Goal: Information Seeking & Learning: Learn about a topic

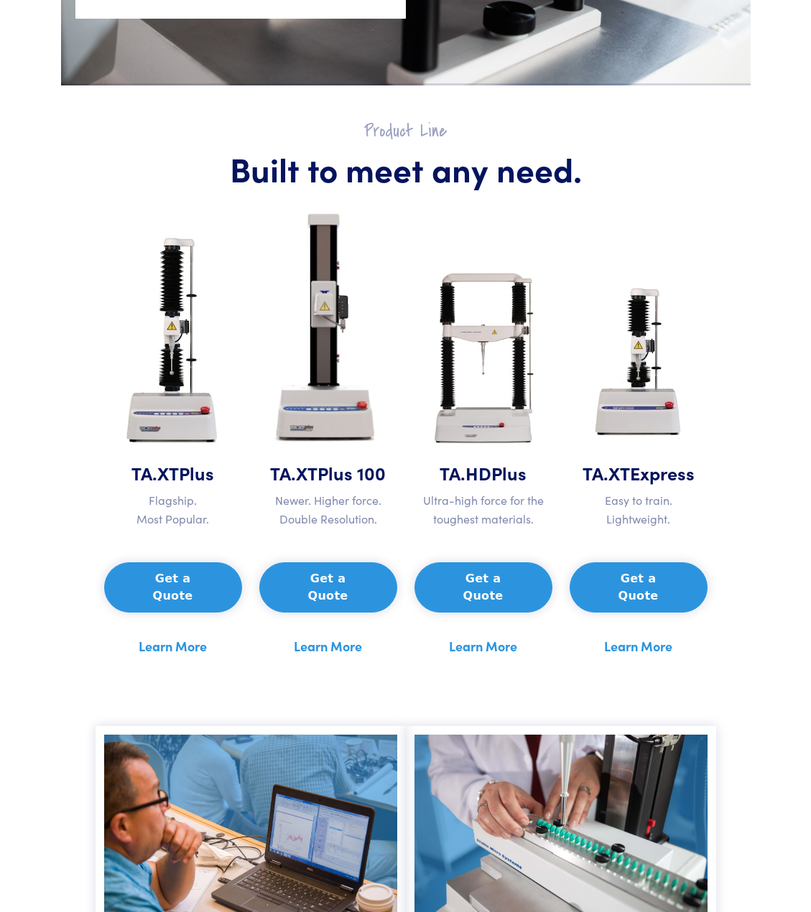
scroll to position [575, 0]
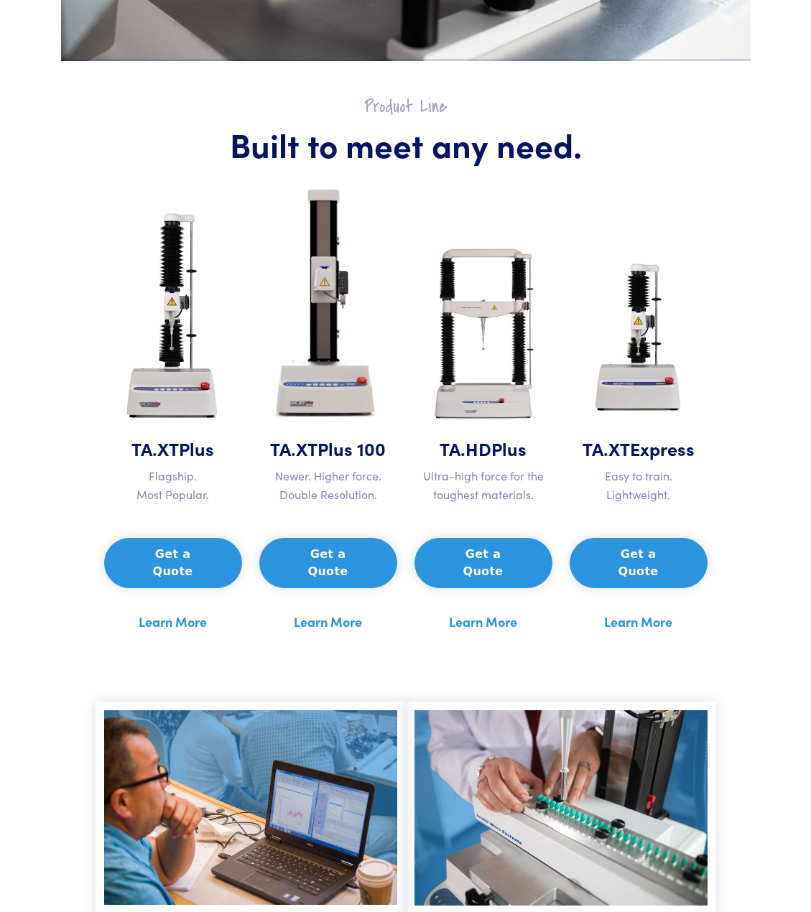
click at [338, 611] on link "Learn More" at bounding box center [328, 622] width 68 height 22
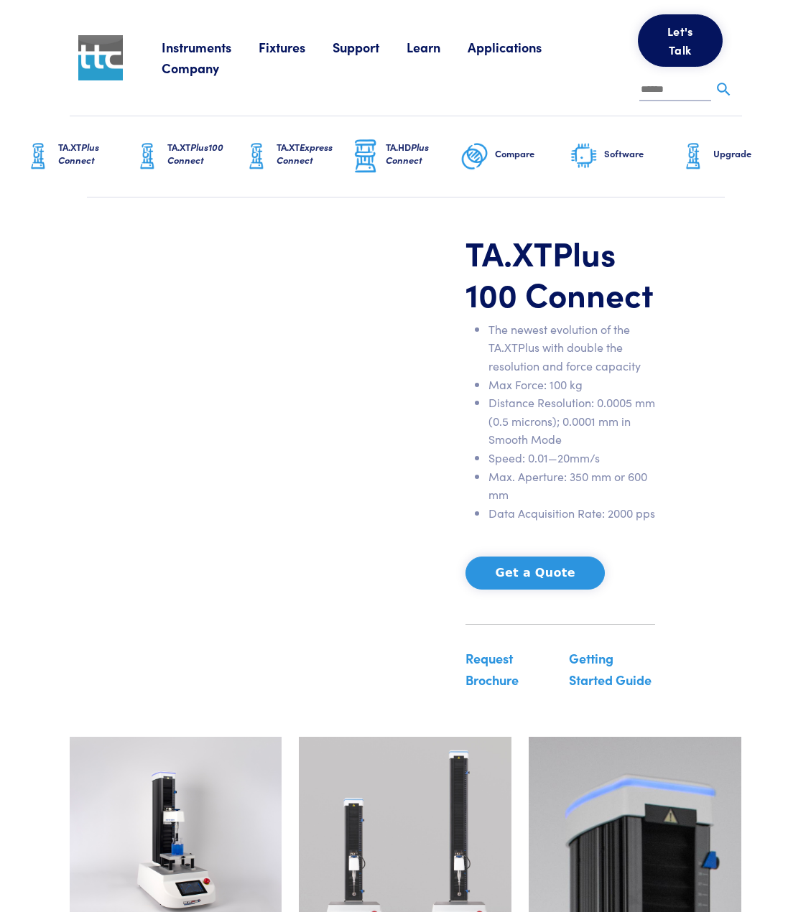
click at [614, 663] on link "Getting Started Guide" at bounding box center [610, 668] width 83 height 39
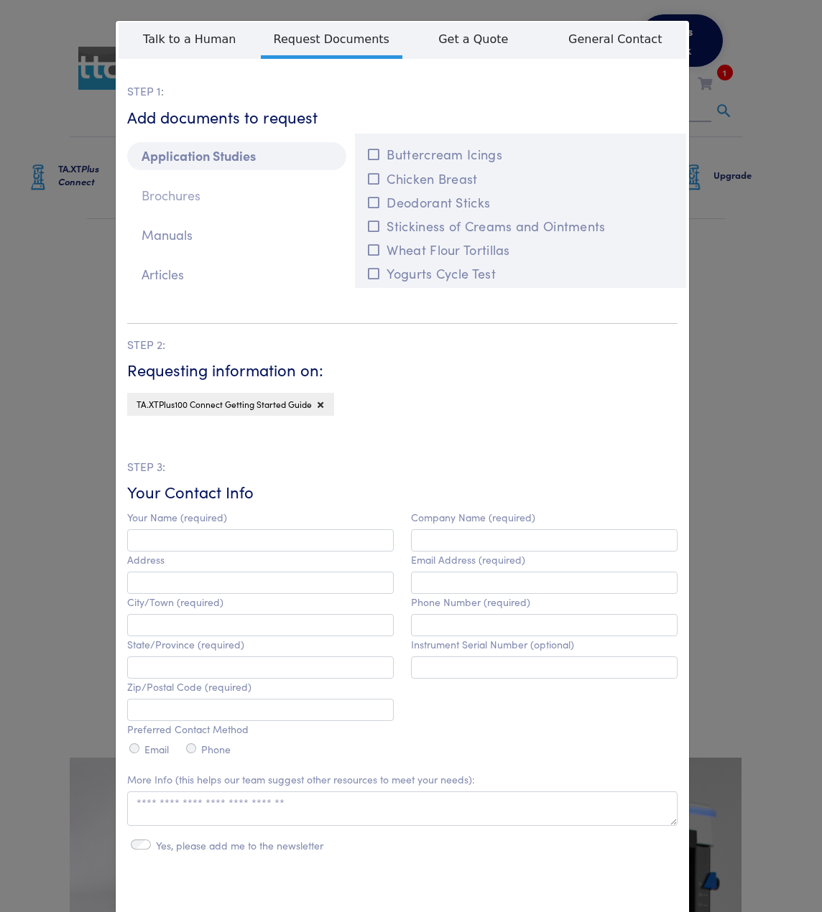
click at [235, 190] on p "Brochures" at bounding box center [236, 196] width 219 height 28
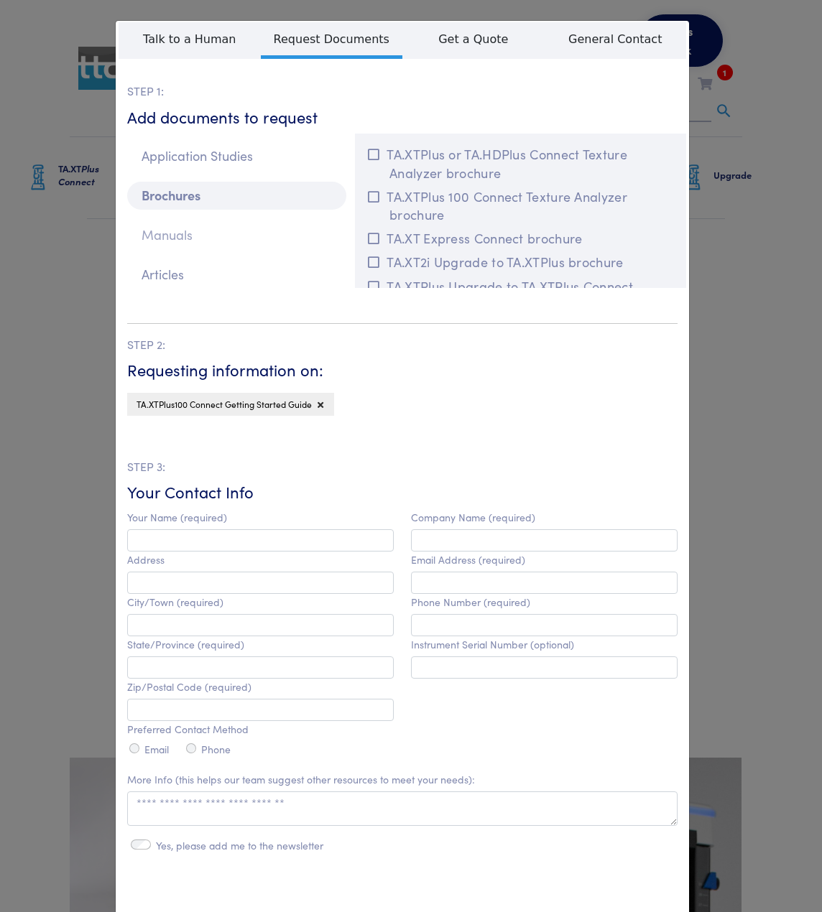
click at [230, 231] on p "Manuals" at bounding box center [236, 235] width 219 height 28
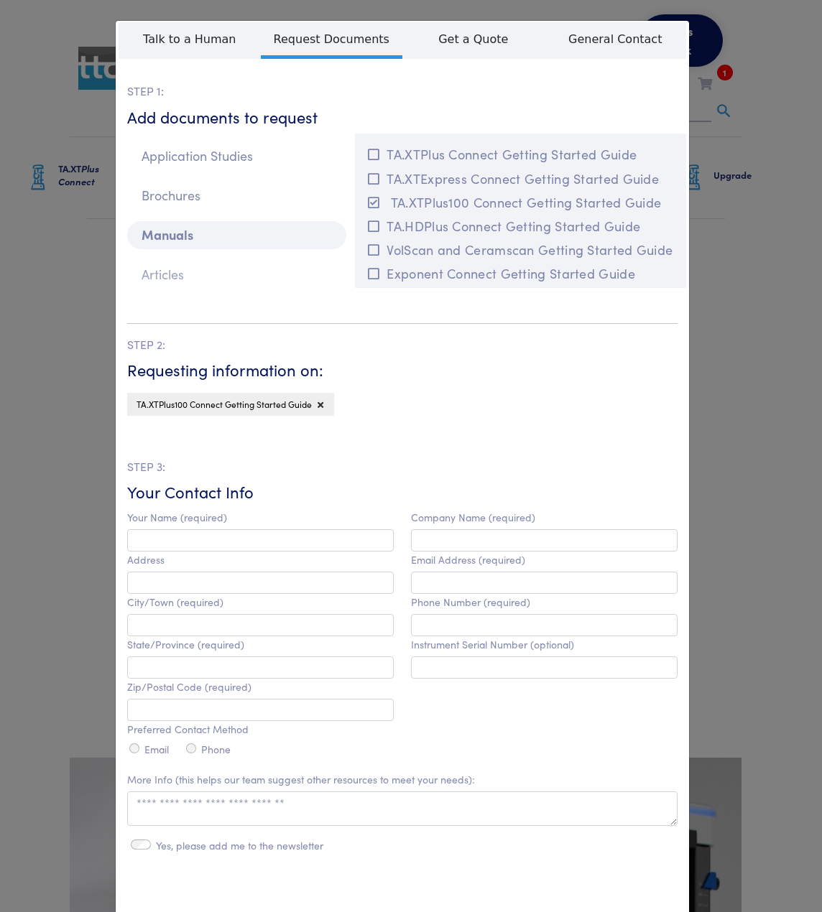
click at [222, 265] on p "Articles" at bounding box center [236, 275] width 219 height 28
